Goal: Task Accomplishment & Management: Manage account settings

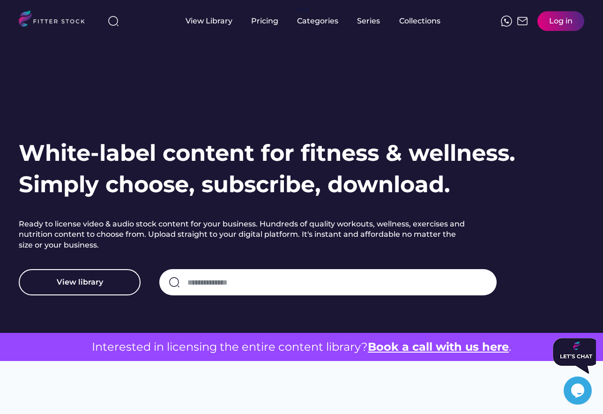
click at [573, 15] on div "Log in" at bounding box center [560, 21] width 47 height 20
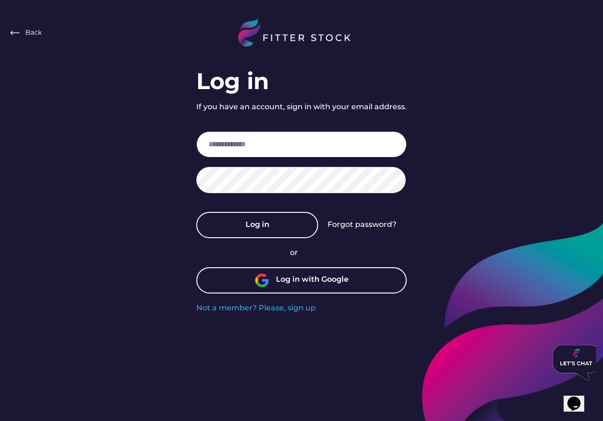
click at [238, 154] on input "email" at bounding box center [301, 144] width 210 height 26
click at [241, 145] on input "email" at bounding box center [301, 144] width 210 height 26
type input "*"
click at [248, 146] on input "email" at bounding box center [301, 144] width 210 height 26
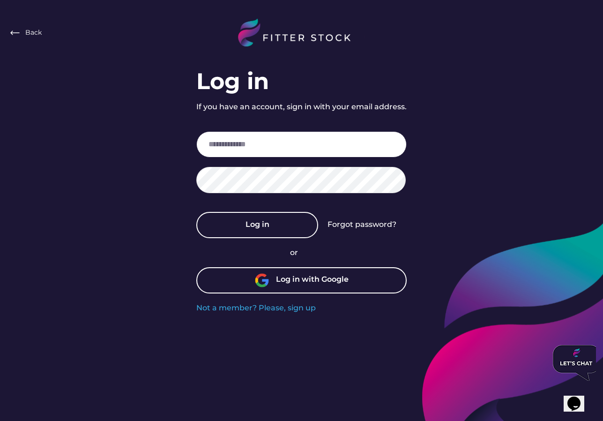
click at [246, 146] on input "email" at bounding box center [301, 144] width 210 height 26
click at [244, 143] on input "email" at bounding box center [301, 144] width 210 height 26
